Goal: Transaction & Acquisition: Purchase product/service

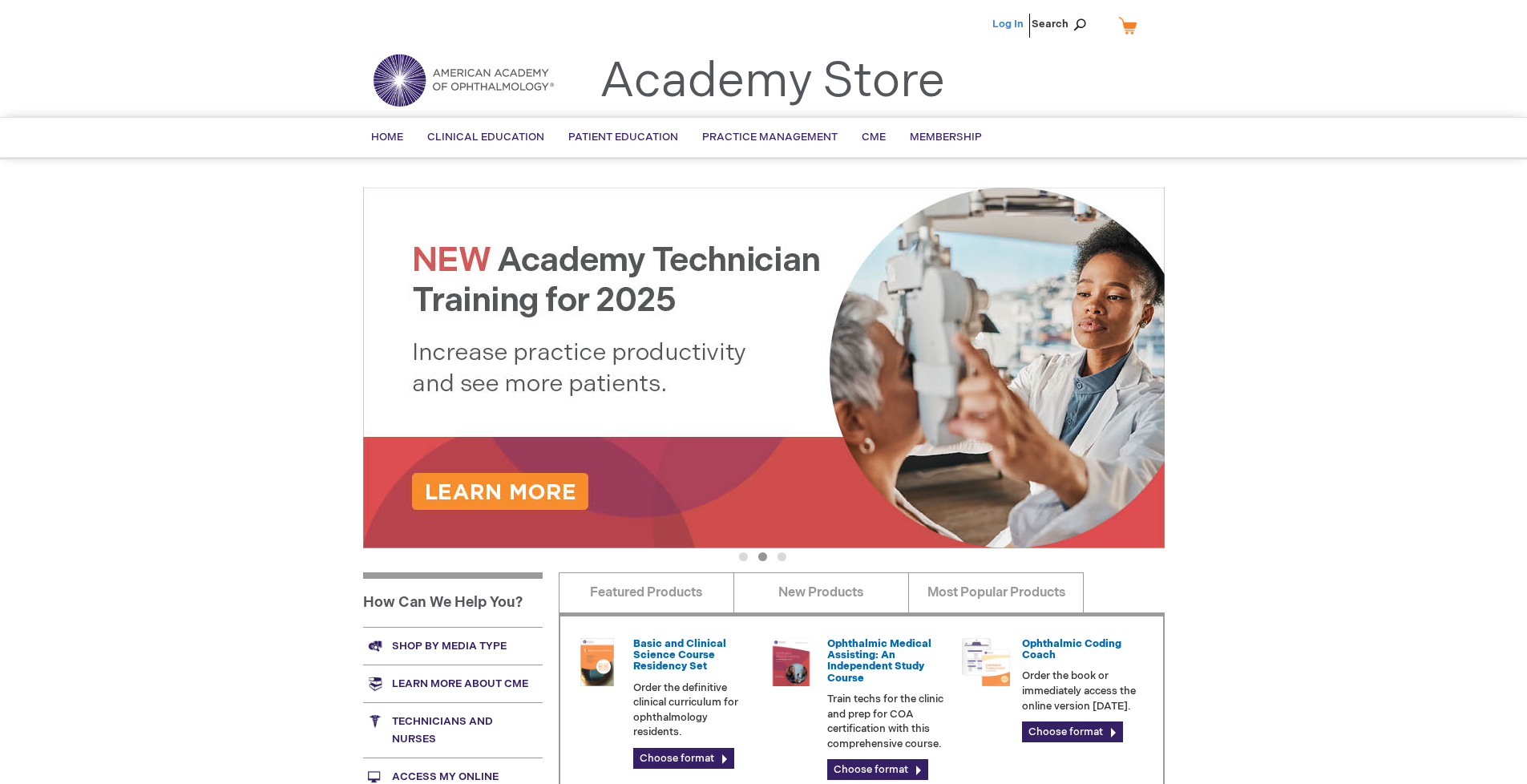
click at [1010, 24] on link "Log In" at bounding box center [1008, 24] width 32 height 13
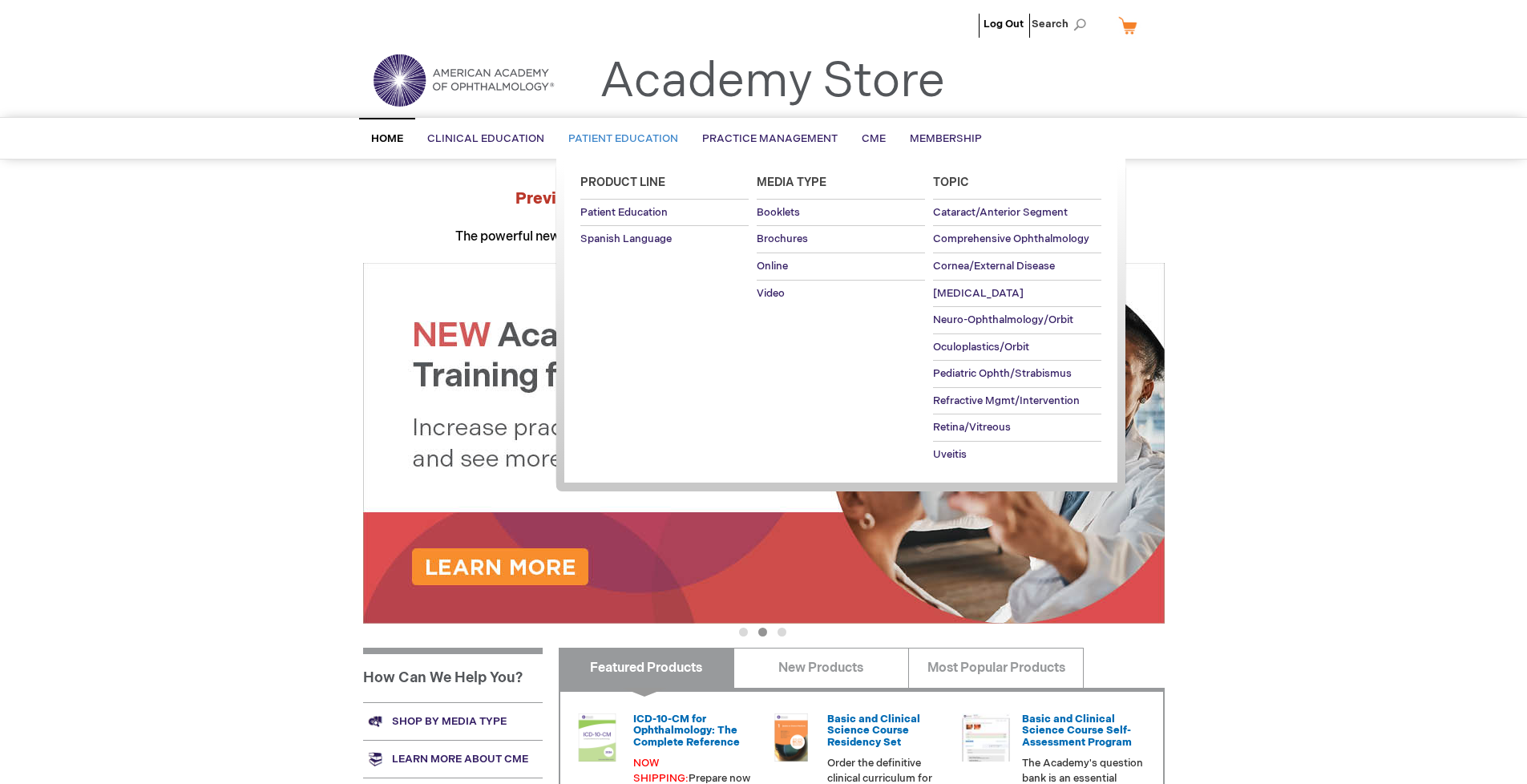
click at [619, 139] on span "Patient Education" at bounding box center [623, 139] width 110 height 13
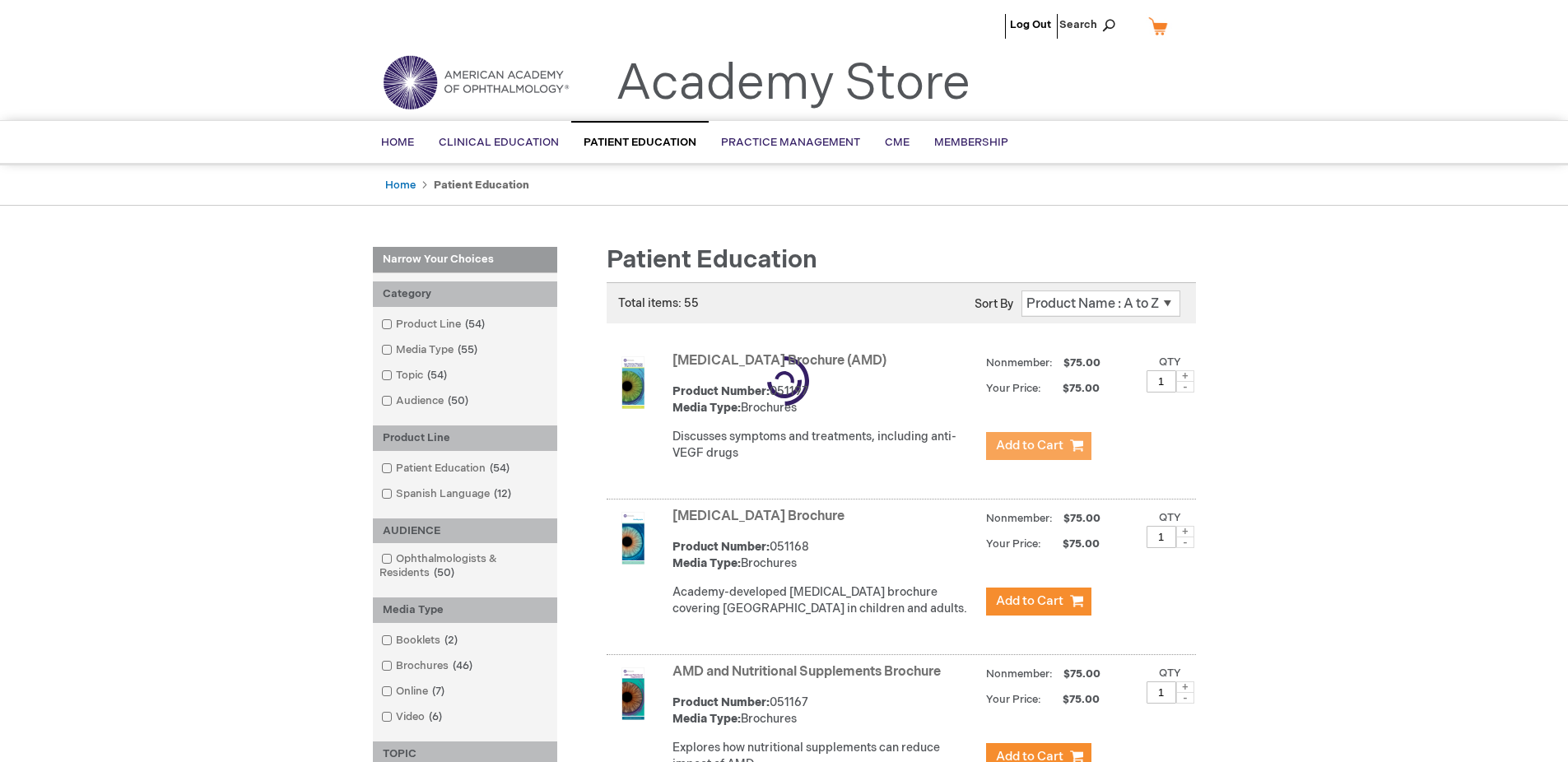
click at [1038, 446] on span "Add to Cart" at bounding box center [1029, 445] width 68 height 15
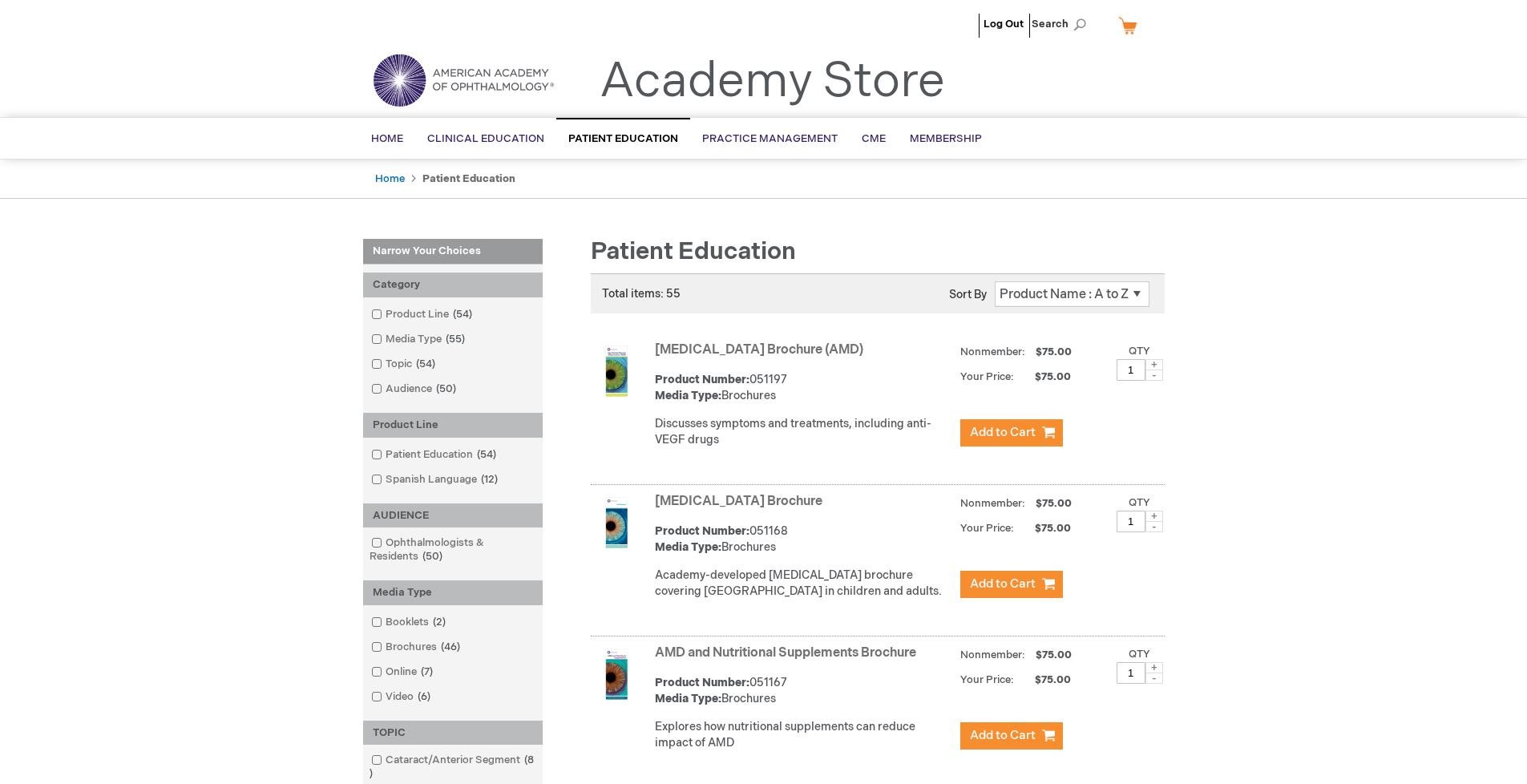
click at [788, 660] on link "AMD and Nutritional Supplements Brochure" at bounding box center [786, 652] width 261 height 15
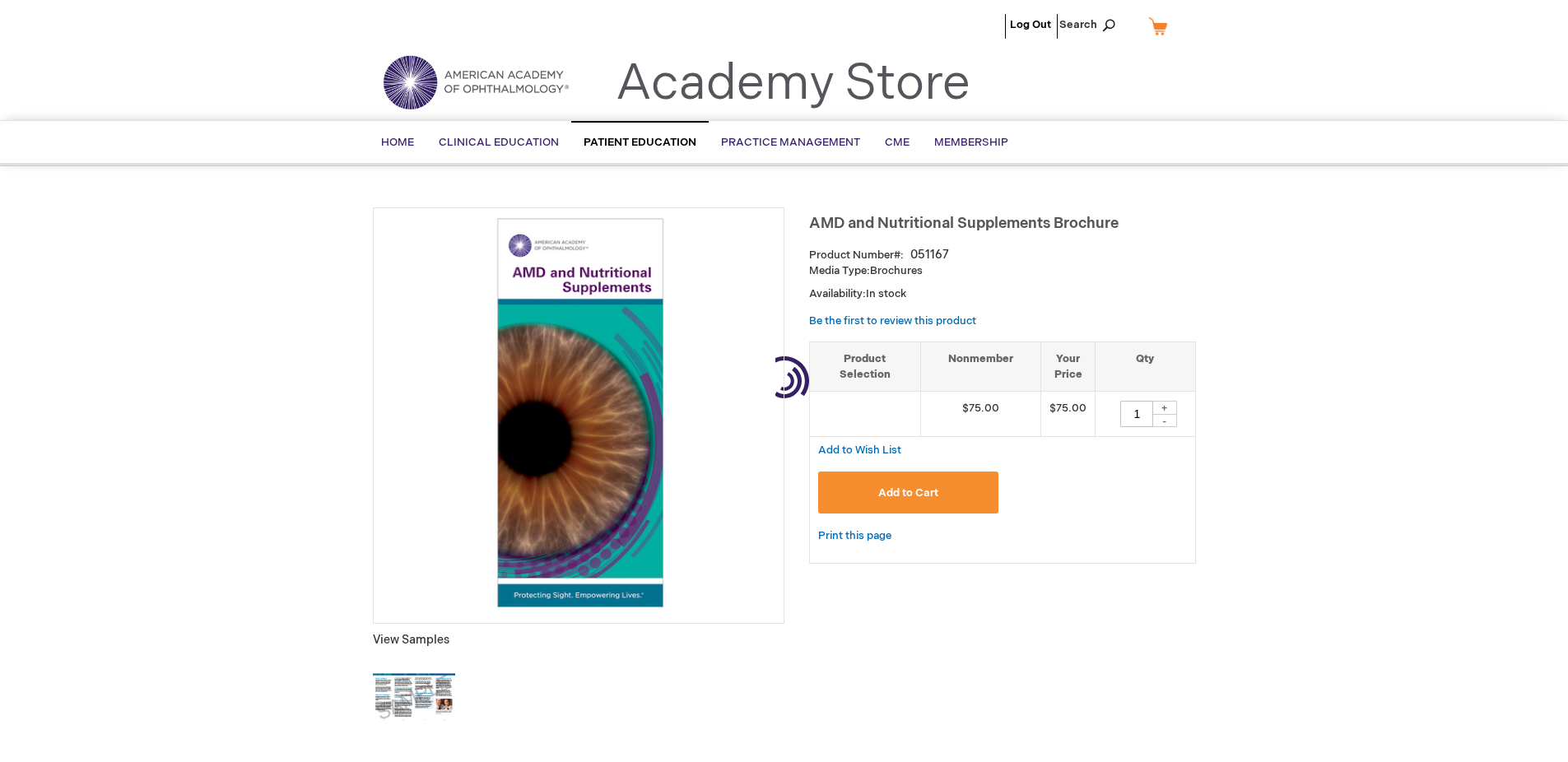
click at [908, 493] on span "Add to Cart" at bounding box center [908, 493] width 60 height 14
